Goal: Check status: Check status

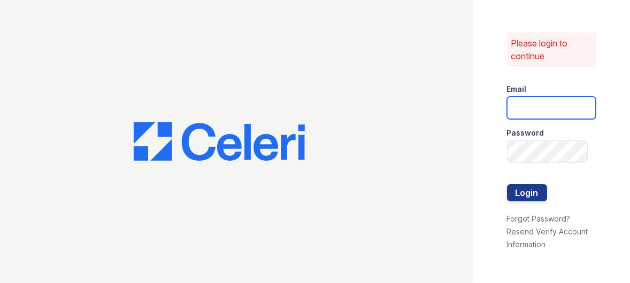
click at [541, 106] on input "email" at bounding box center [551, 108] width 89 height 22
type input "[EMAIL_ADDRESS][DOMAIN_NAME]"
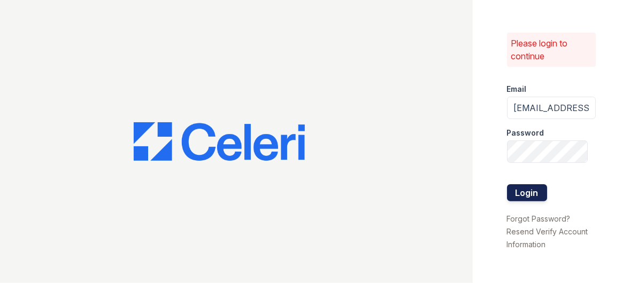
click at [530, 185] on button "Login" at bounding box center [527, 192] width 40 height 17
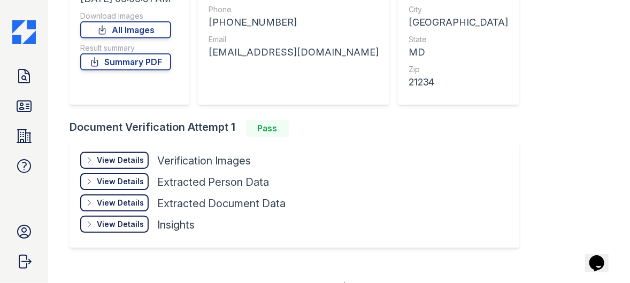
scroll to position [210, 0]
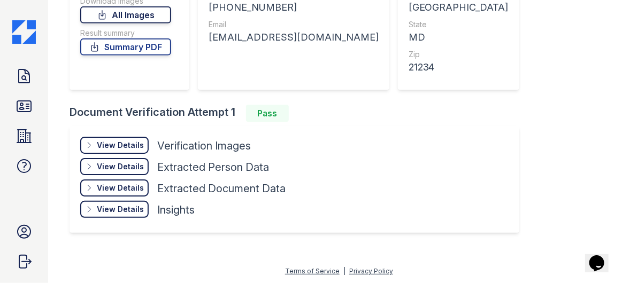
click at [133, 14] on link "All Images" at bounding box center [125, 14] width 91 height 17
click at [525, 114] on div "ID Verification 301048 All ID verifications You have been logged in Verificatio…" at bounding box center [338, 21] width 539 height 453
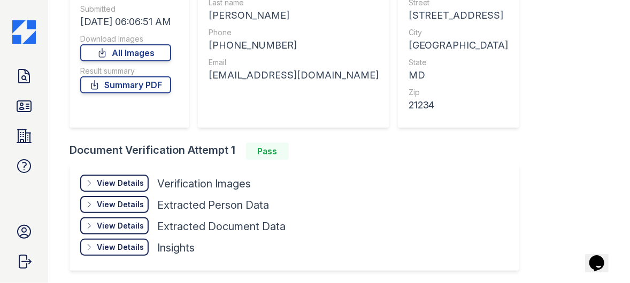
scroll to position [156, 0]
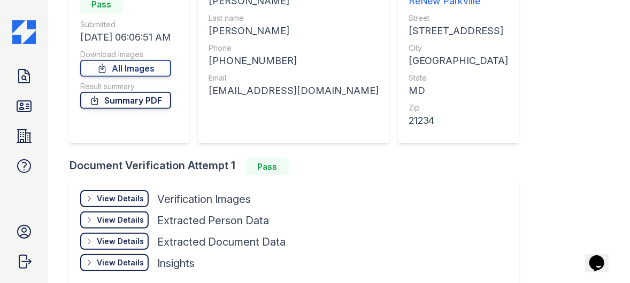
click at [143, 100] on link "Summary PDF" at bounding box center [125, 100] width 91 height 17
